Goal: Task Accomplishment & Management: Manage account settings

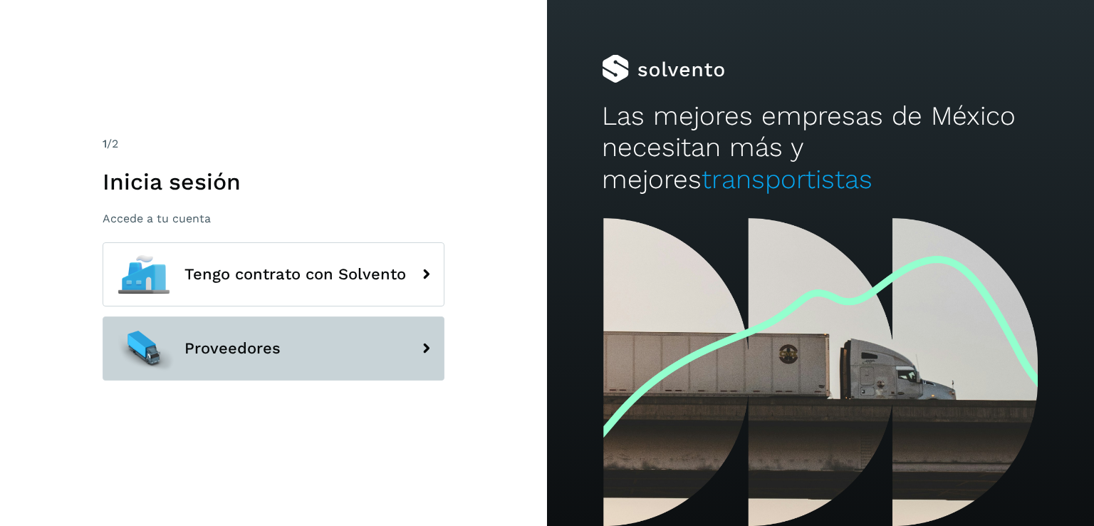
click at [223, 348] on span "Proveedores" at bounding box center [232, 348] width 96 height 17
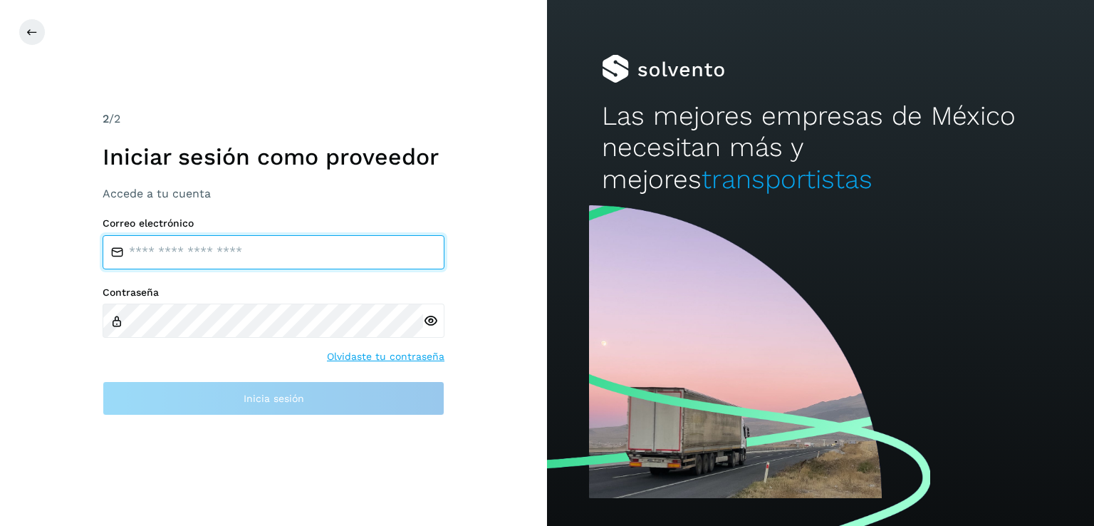
click at [183, 245] on input "email" at bounding box center [274, 252] width 342 height 34
type input "**********"
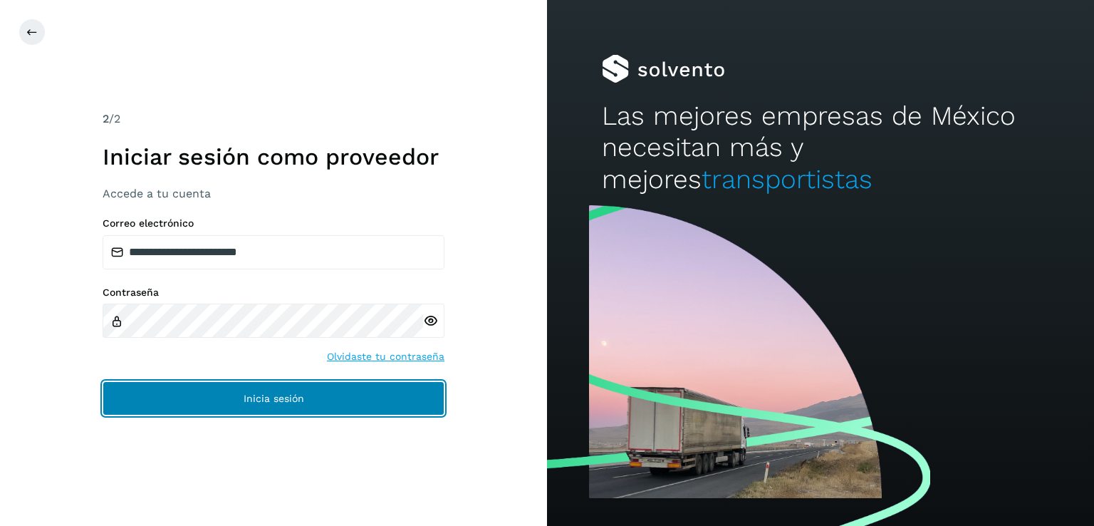
click at [233, 405] on button "Inicia sesión" at bounding box center [274, 398] width 342 height 34
click at [243, 406] on button "Inicia sesión" at bounding box center [274, 398] width 342 height 34
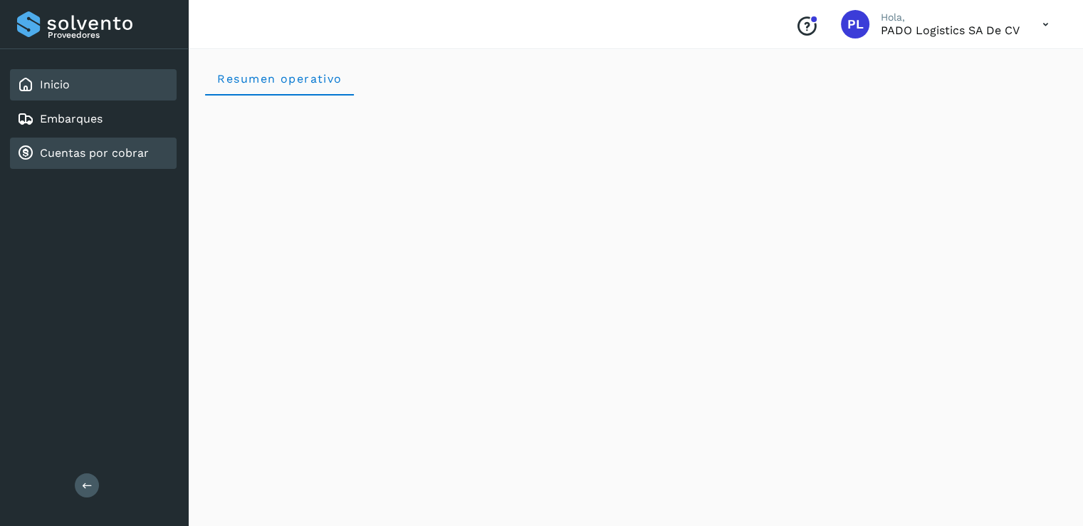
click at [121, 145] on div "Cuentas por cobrar" at bounding box center [83, 153] width 132 height 17
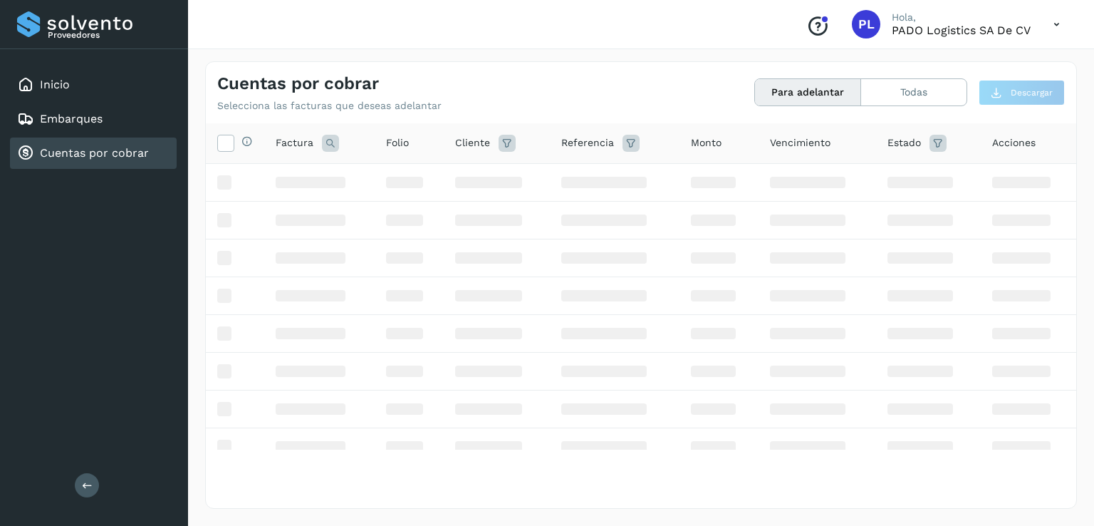
click at [81, 151] on link "Cuentas por cobrar" at bounding box center [94, 153] width 109 height 14
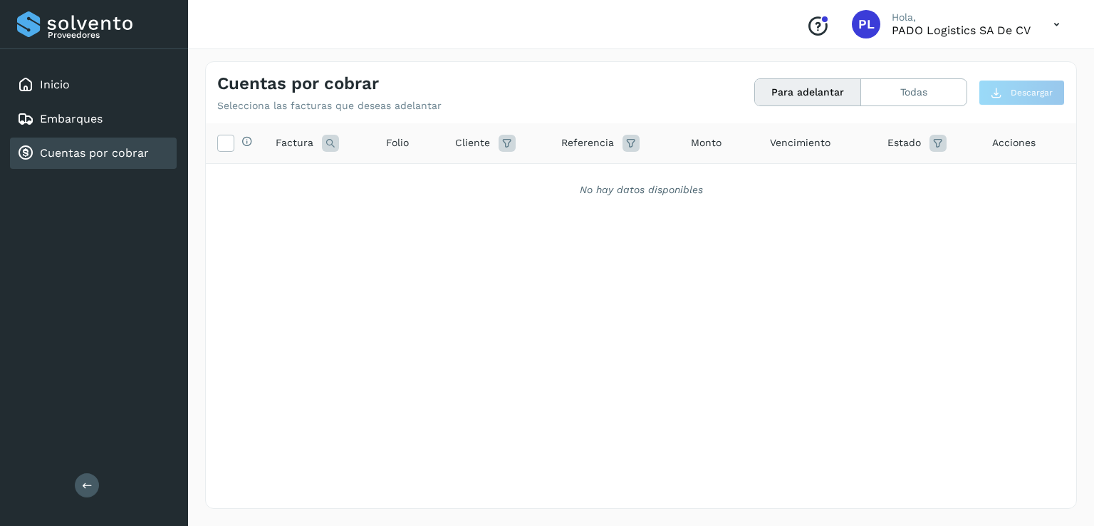
click at [88, 153] on link "Cuentas por cobrar" at bounding box center [94, 153] width 109 height 14
click at [124, 105] on div "Embarques" at bounding box center [93, 118] width 167 height 31
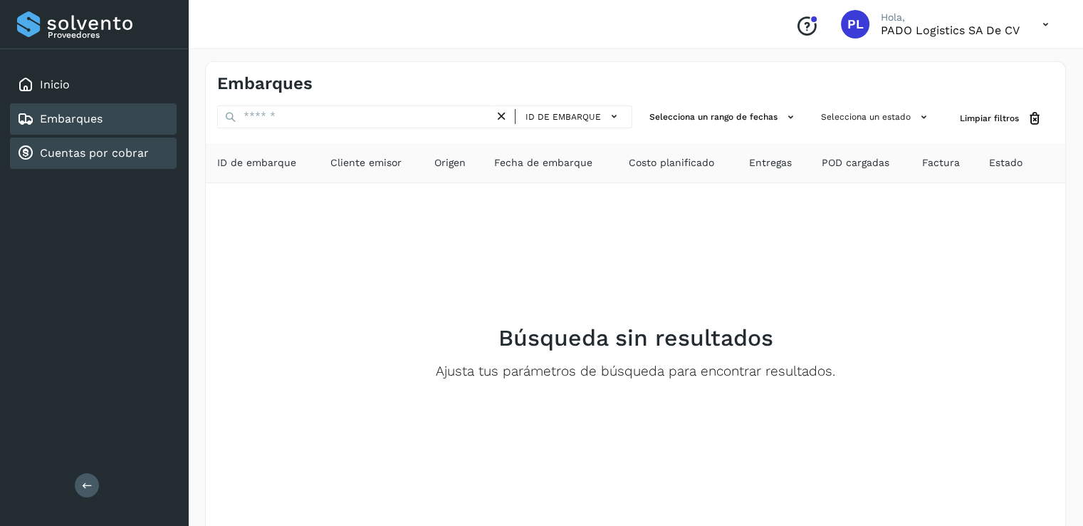
click at [101, 150] on link "Cuentas por cobrar" at bounding box center [94, 153] width 109 height 14
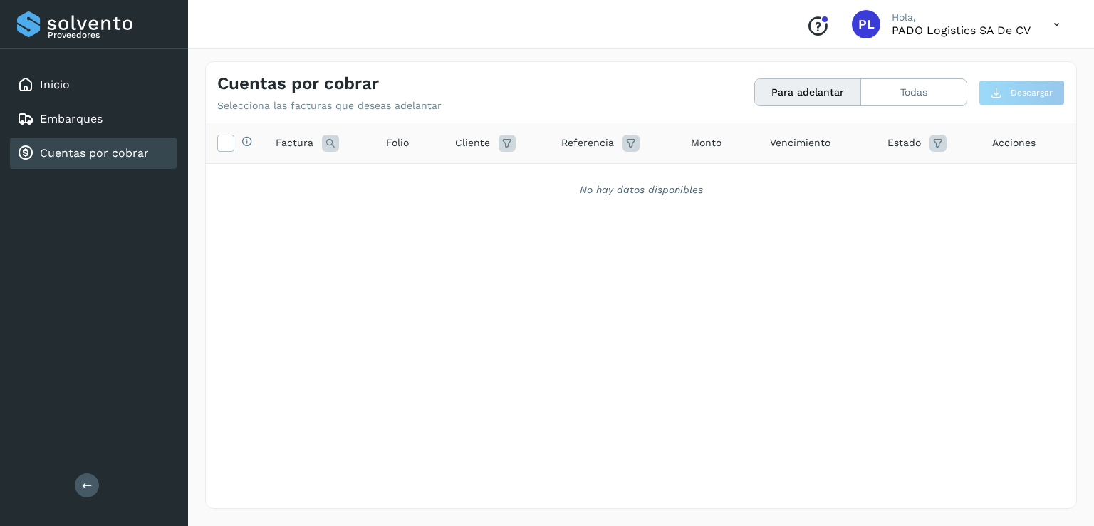
click at [1013, 32] on p "PADO Logistics SA de CV" at bounding box center [961, 31] width 139 height 14
click at [1056, 20] on icon at bounding box center [1056, 24] width 29 height 29
click at [971, 63] on div "Cerrar sesión" at bounding box center [985, 64] width 169 height 27
